Goal: Task Accomplishment & Management: Complete application form

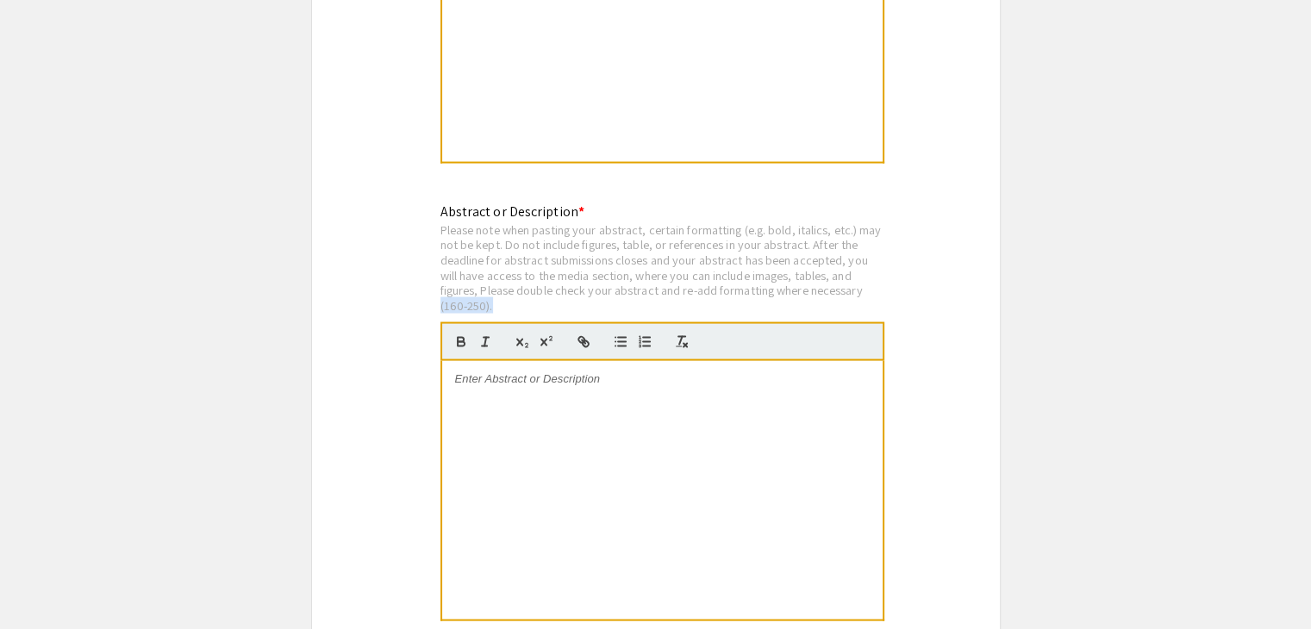
scroll to position [3398, 0]
click at [586, 399] on div at bounding box center [662, 489] width 440 height 259
paste div
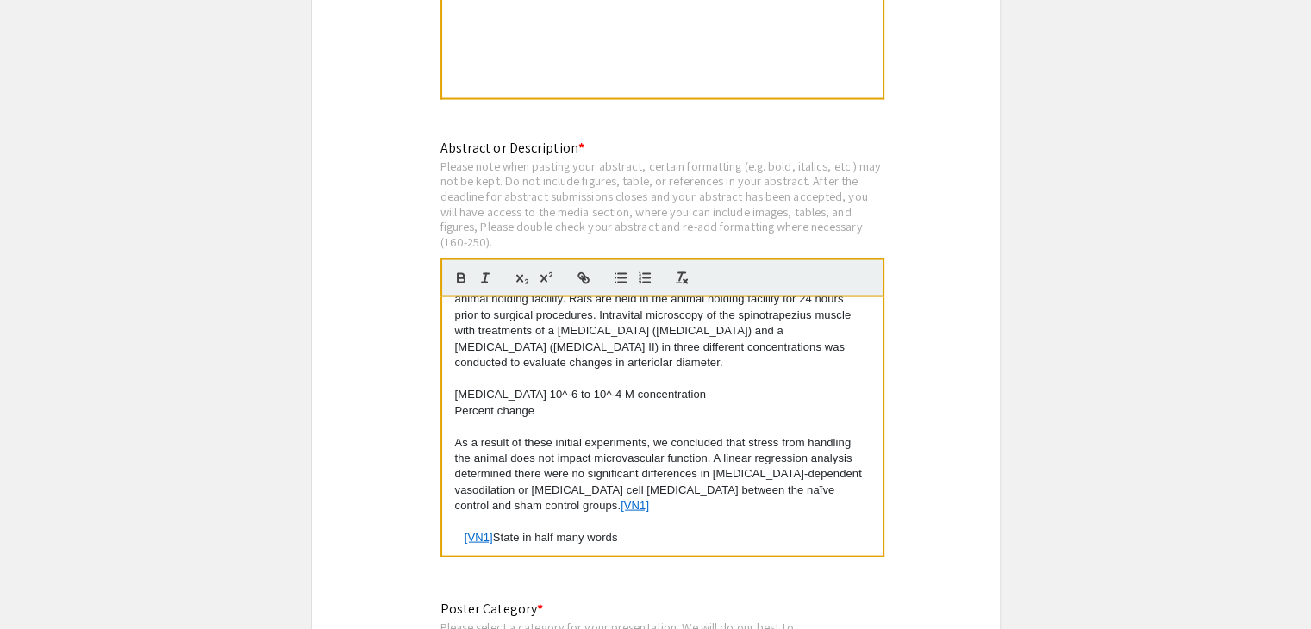
scroll to position [3466, 0]
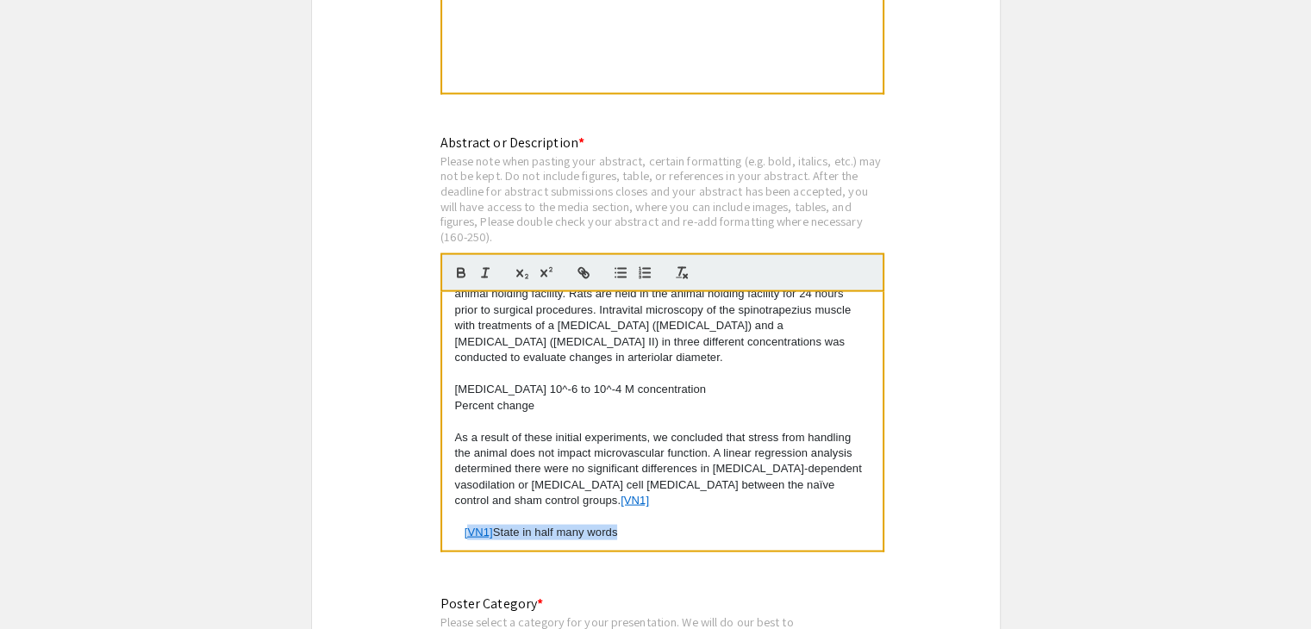
drag, startPoint x: 645, startPoint y: 500, endPoint x: 465, endPoint y: 497, distance: 179.3
click at [465, 525] on p "[VN1] State in half many words" at bounding box center [662, 533] width 415 height 16
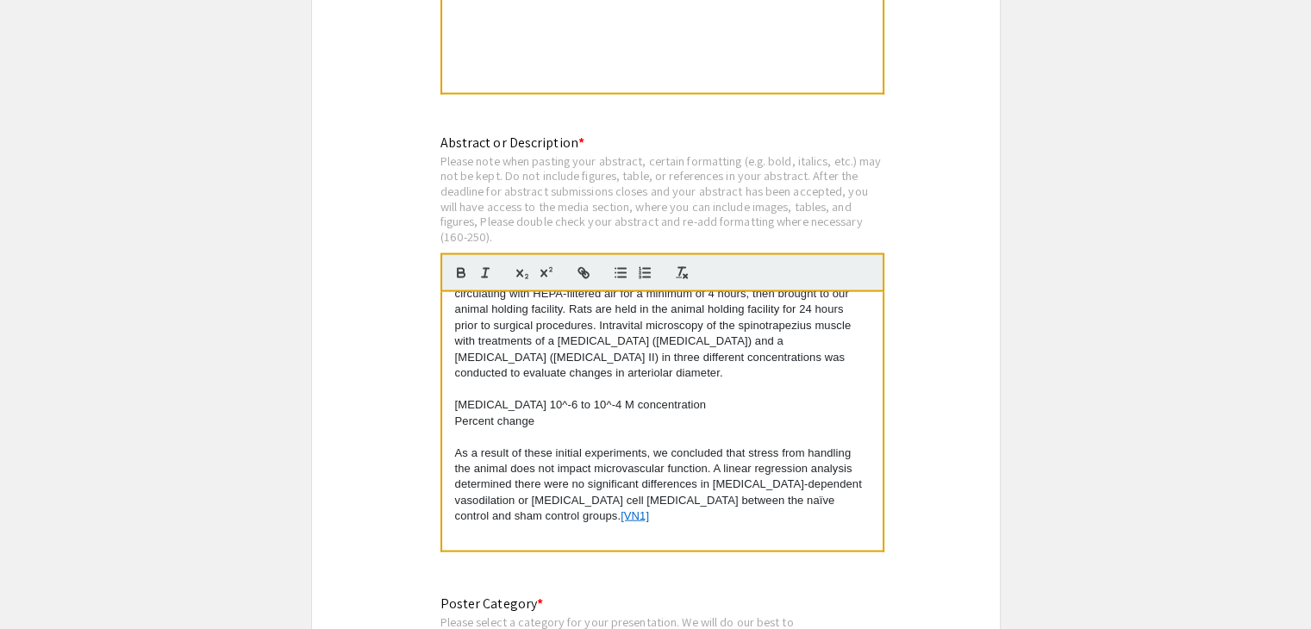
scroll to position [286, 0]
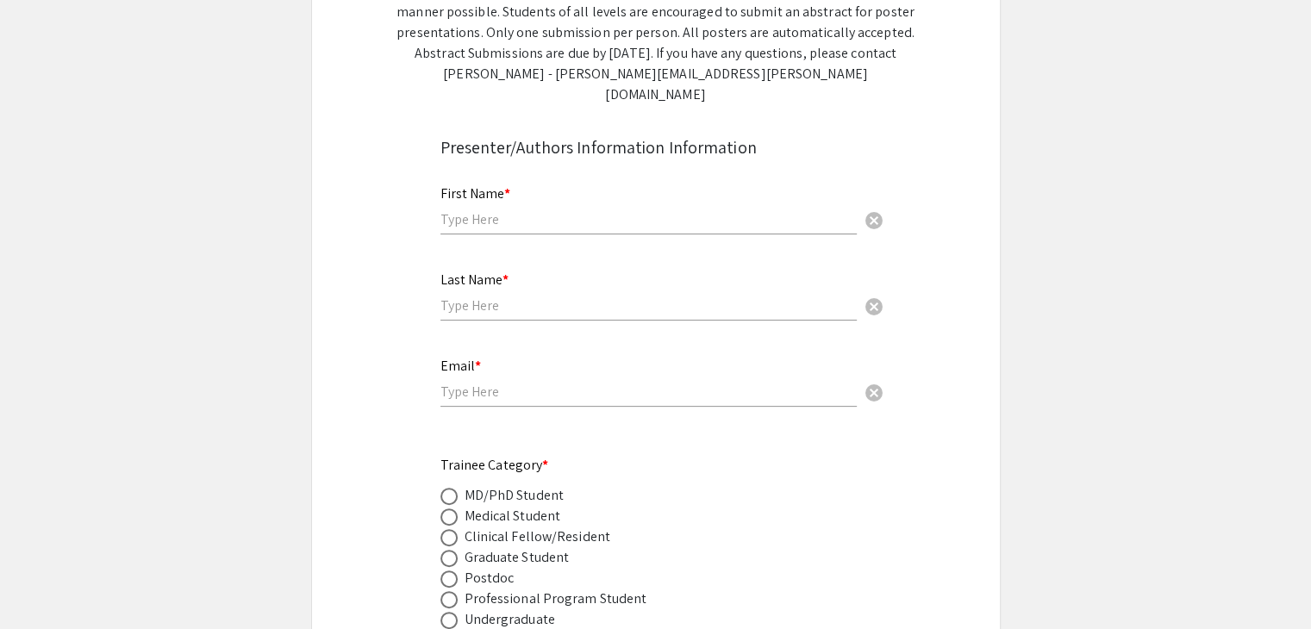
scroll to position [0, 0]
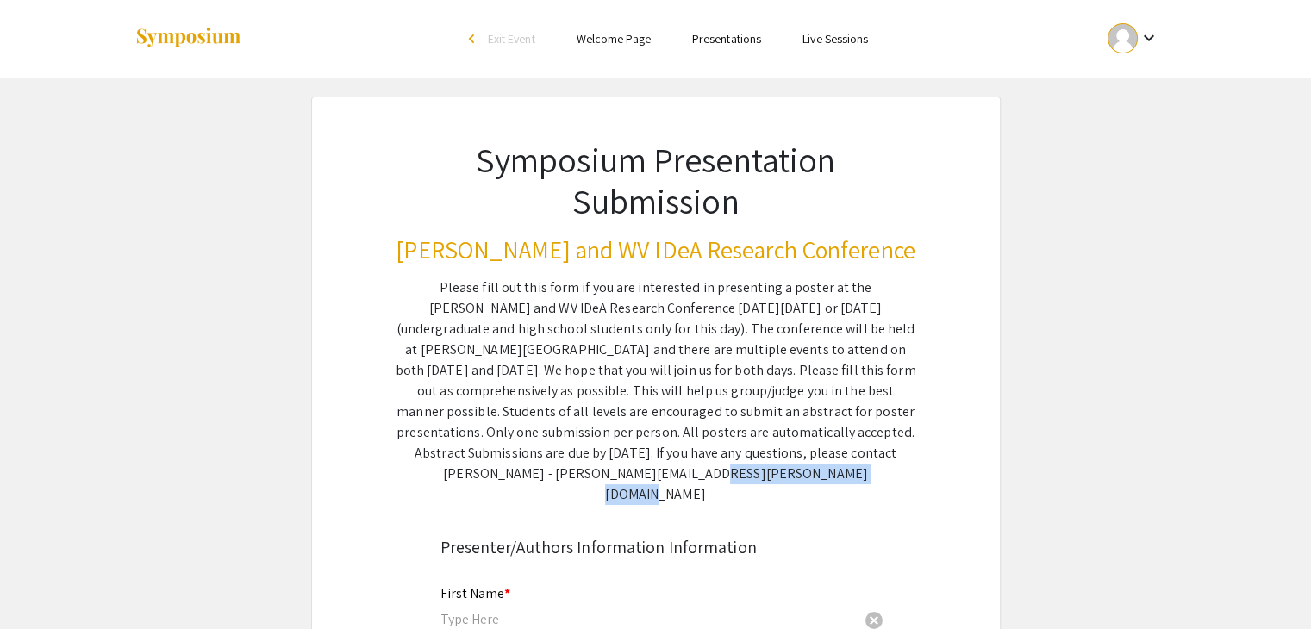
drag, startPoint x: 748, startPoint y: 471, endPoint x: 572, endPoint y: 473, distance: 175.8
click at [572, 473] on div "Please fill out this form if you are interested in presenting a poster at the […" at bounding box center [656, 392] width 521 height 228
copy div "[PERSON_NAME][EMAIL_ADDRESS][PERSON_NAME][DOMAIN_NAME]"
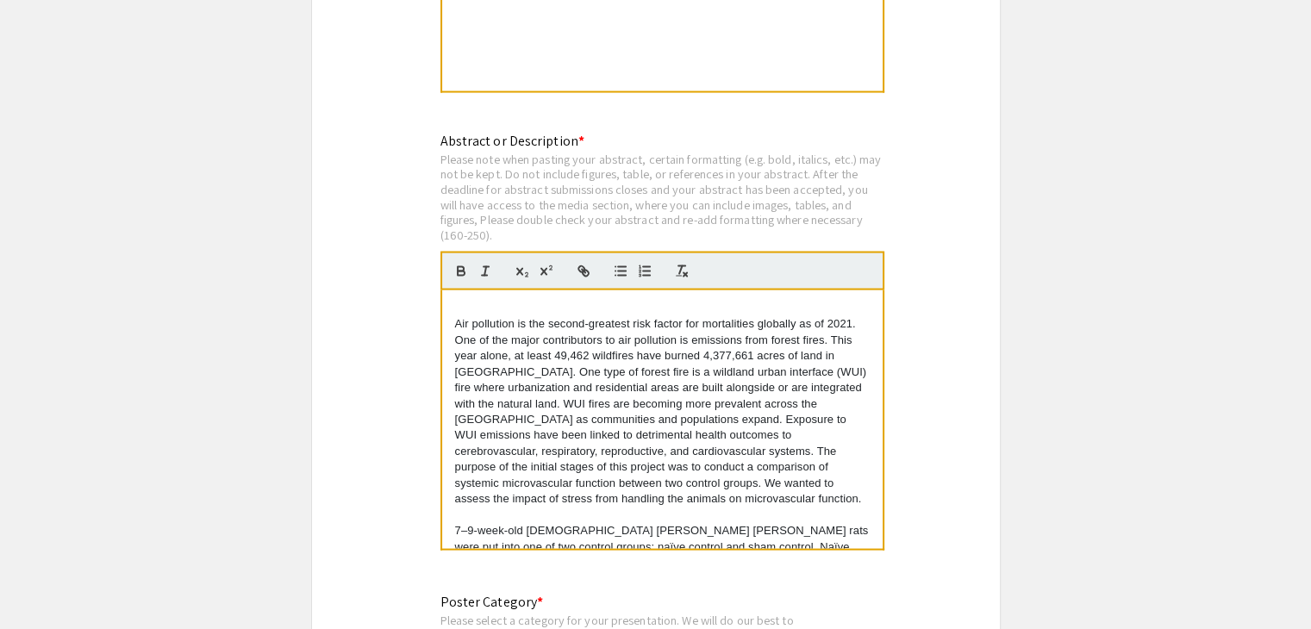
scroll to position [3467, 0]
